Goal: Find specific page/section: Find specific page/section

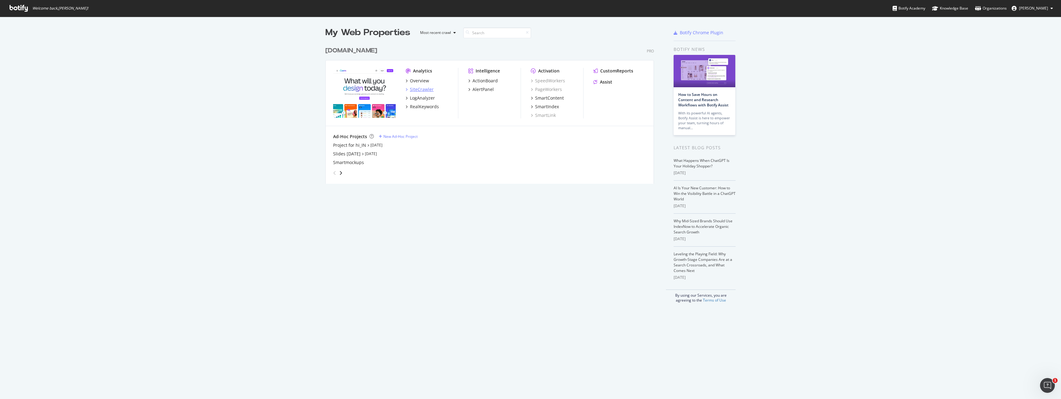
click at [425, 89] on div "SiteCrawler" at bounding box center [422, 89] width 24 height 6
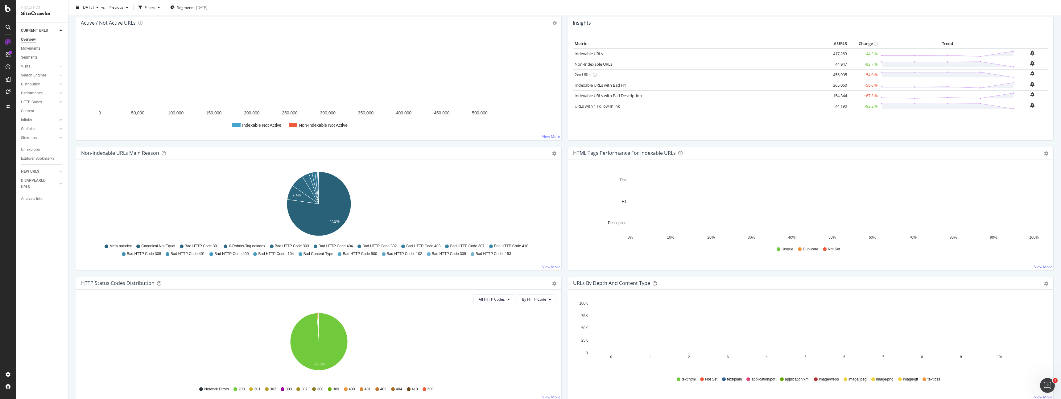
scroll to position [75, 0]
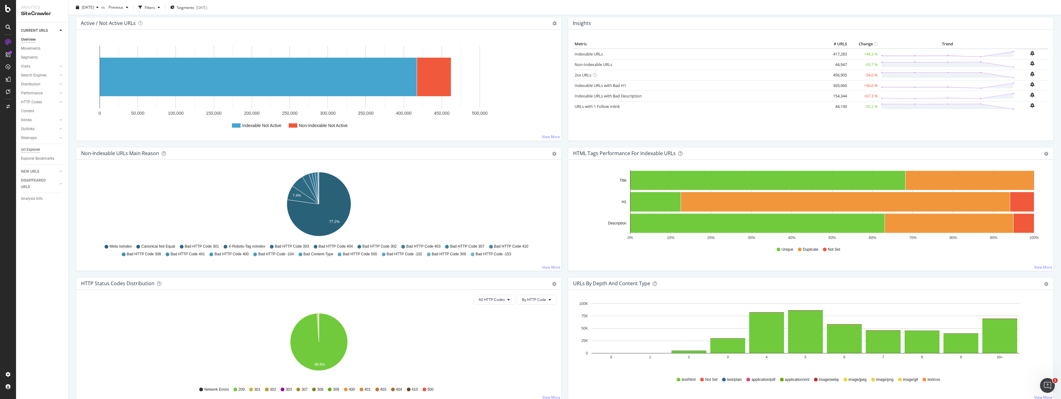
click at [33, 150] on div "Url Explorer" at bounding box center [30, 149] width 19 height 6
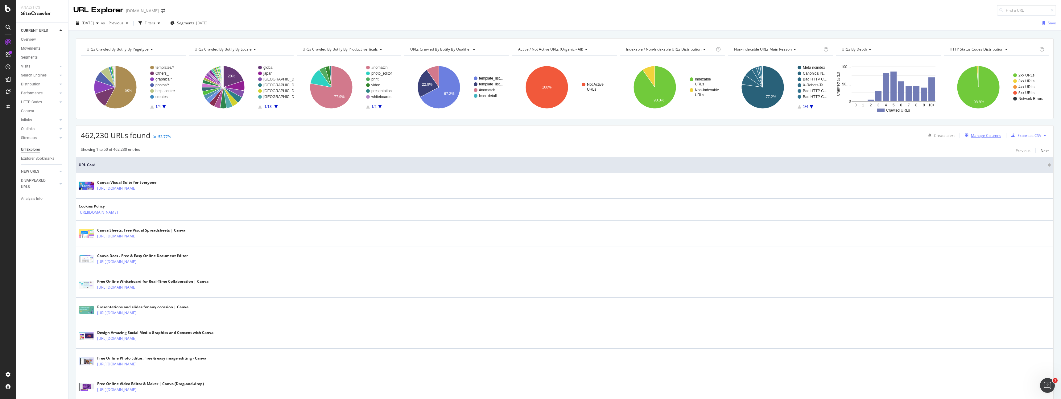
click at [985, 137] on div "Manage Columns" at bounding box center [986, 135] width 30 height 5
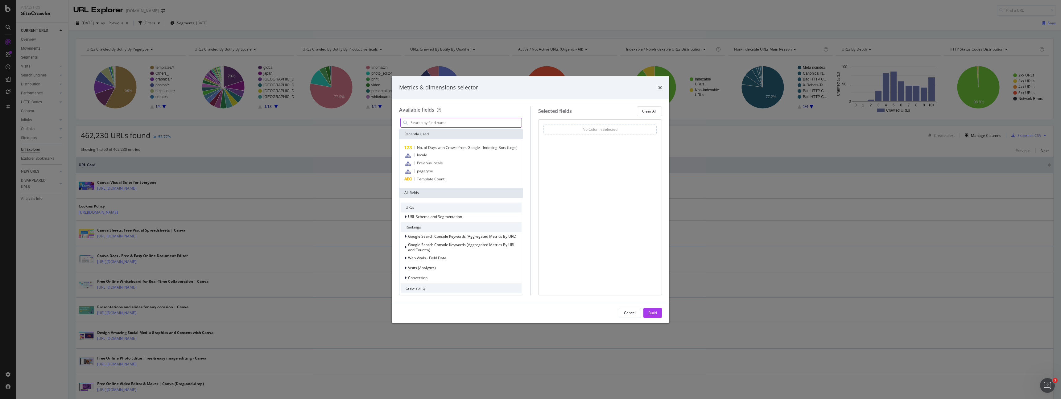
click at [424, 125] on input "modal" at bounding box center [466, 122] width 112 height 9
type input "p"
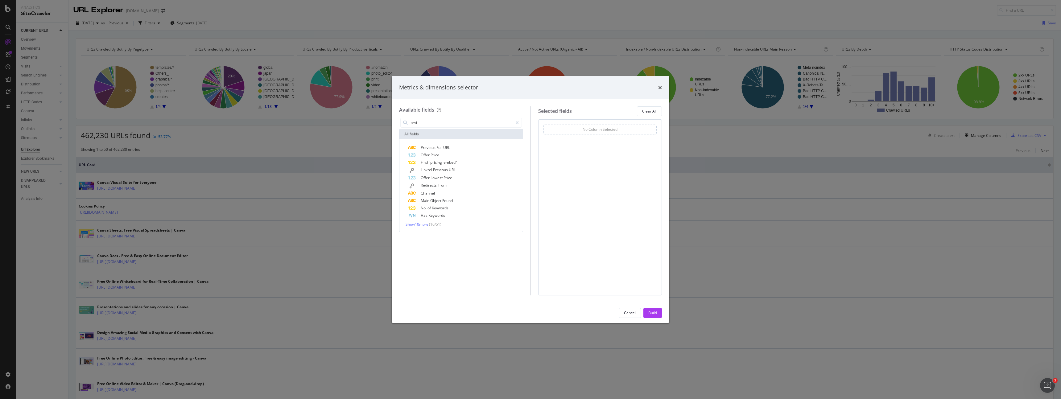
type input "prvi"
click at [420, 224] on span "Show 10 more" at bounding box center [416, 224] width 23 height 5
